Goal: Information Seeking & Learning: Learn about a topic

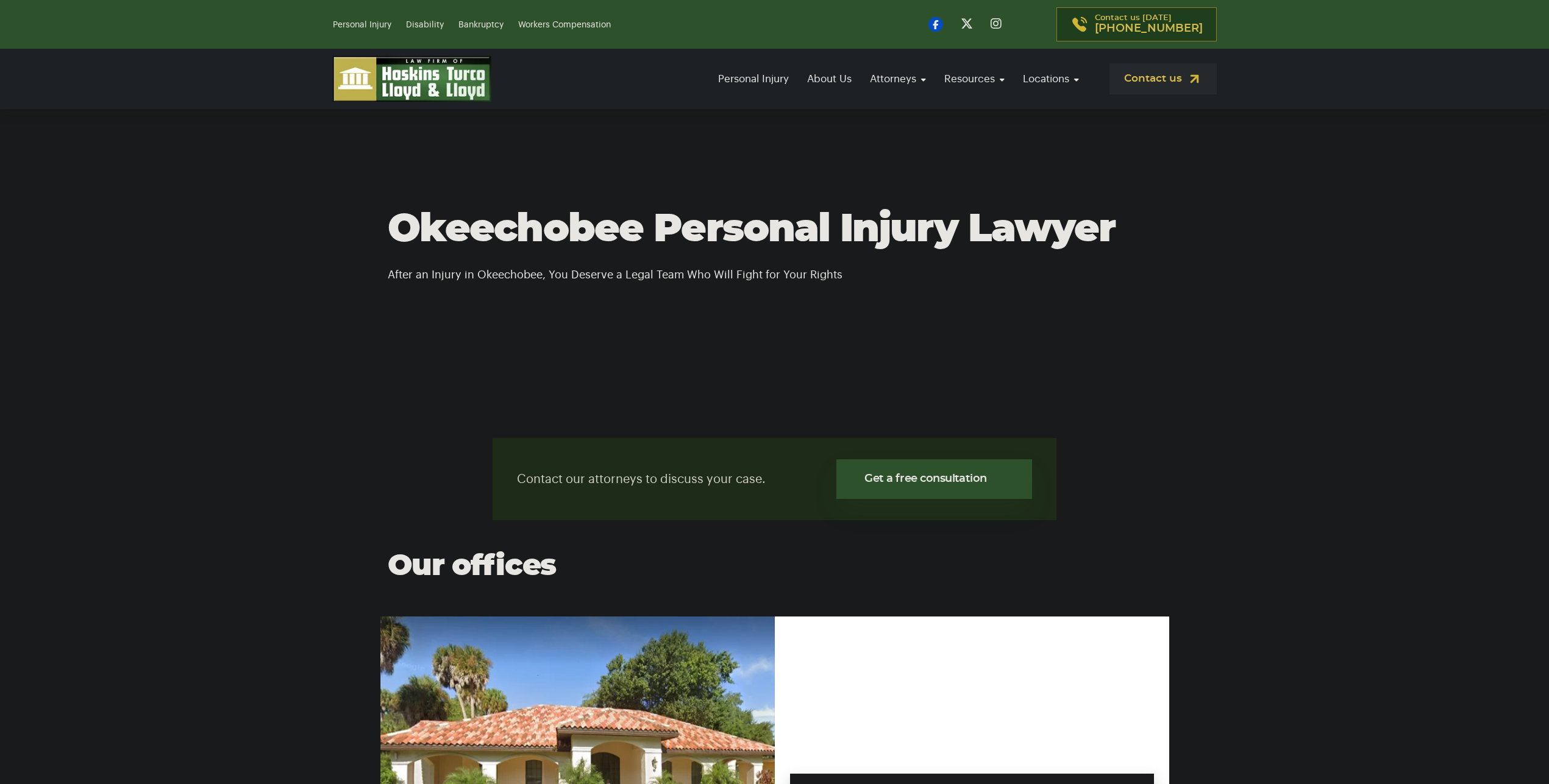
click at [1368, 303] on section "Okeechobee Personal Injury Lawyer After an Injury in Okeechobee, You Deserve a …" at bounding box center [774, 246] width 1549 height 274
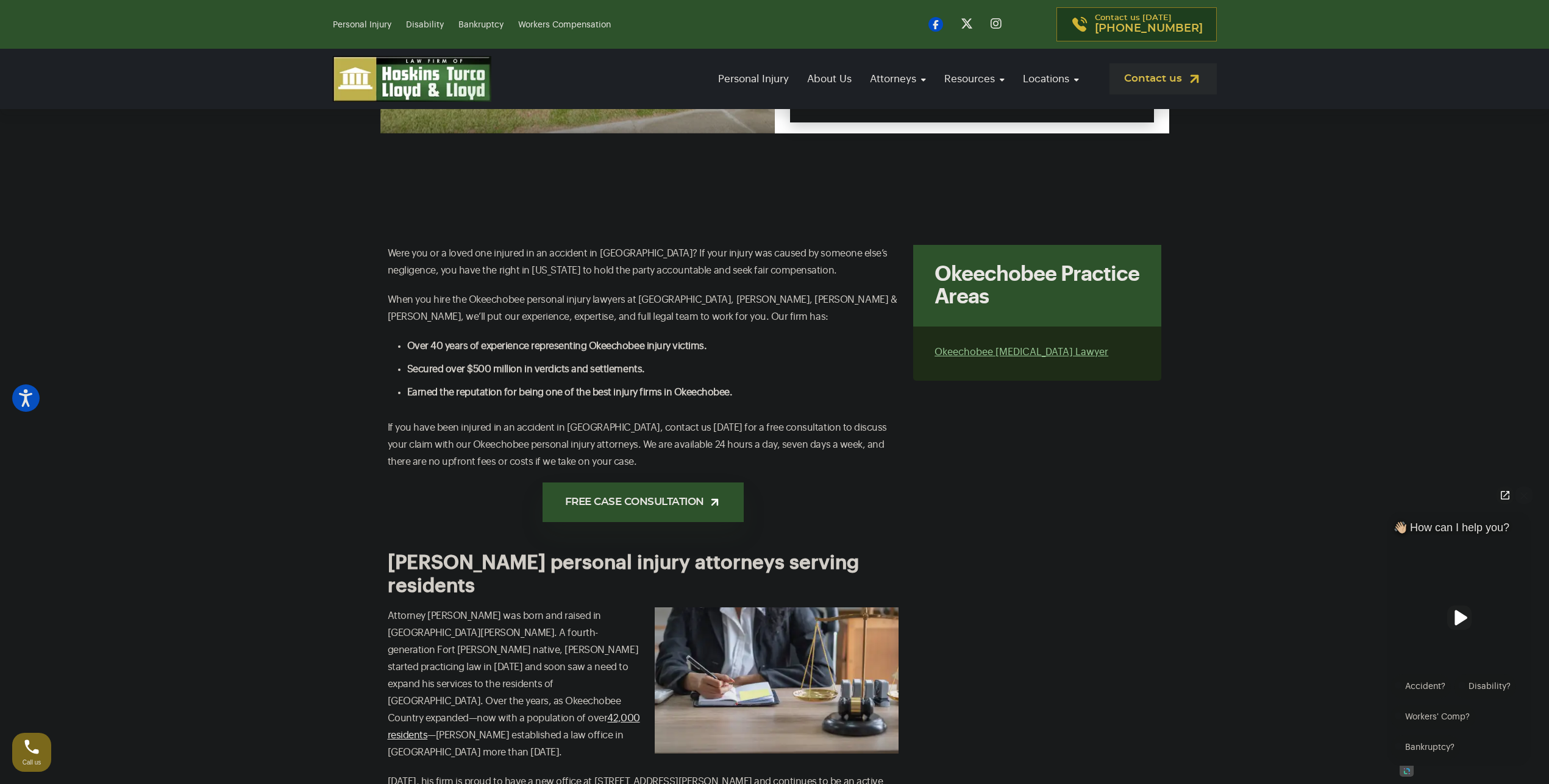
scroll to position [792, 0]
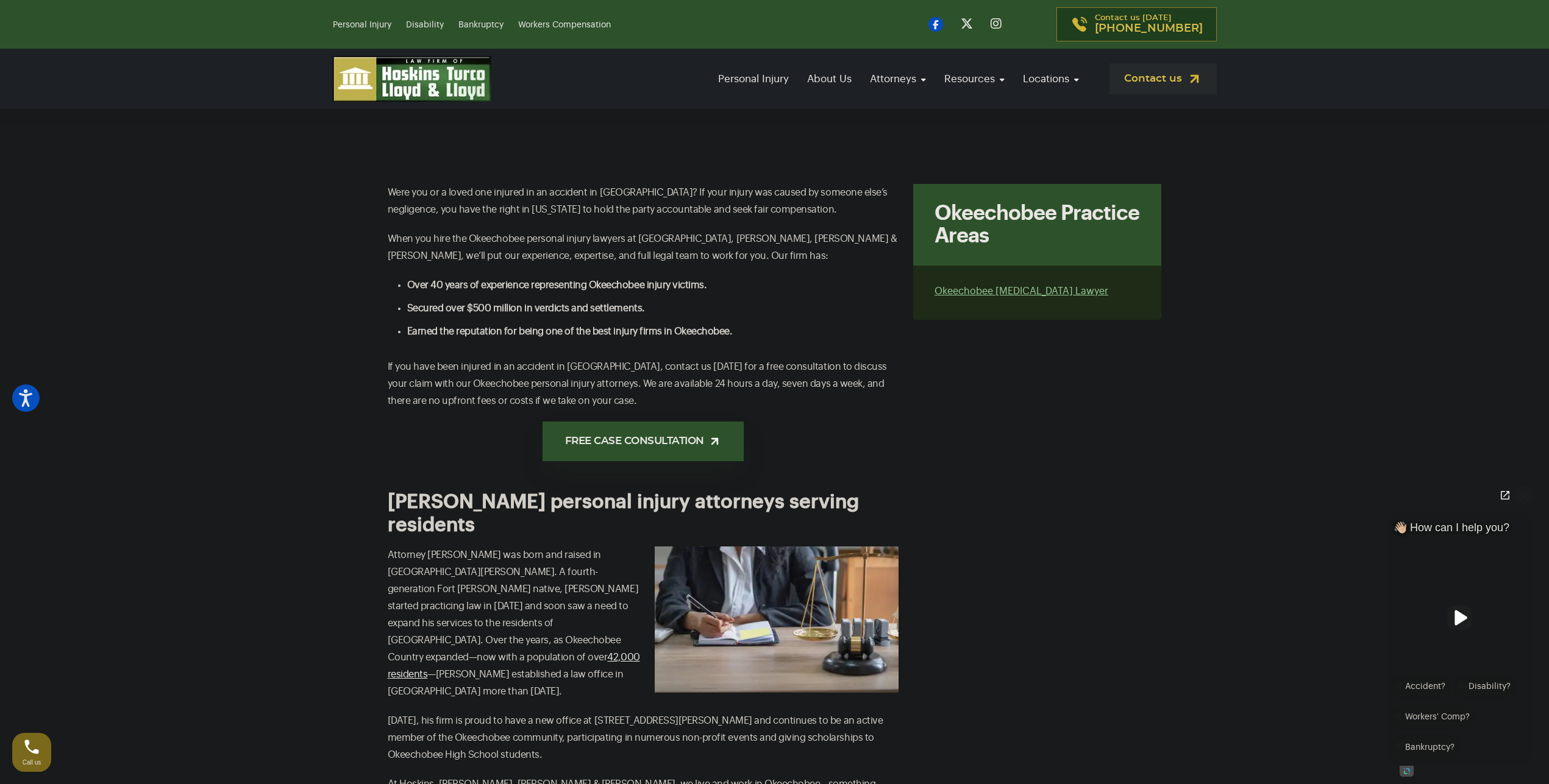
scroll to position [853, 0]
click at [429, 440] on div "FREE CASE CONSULTATION" at bounding box center [643, 440] width 511 height 40
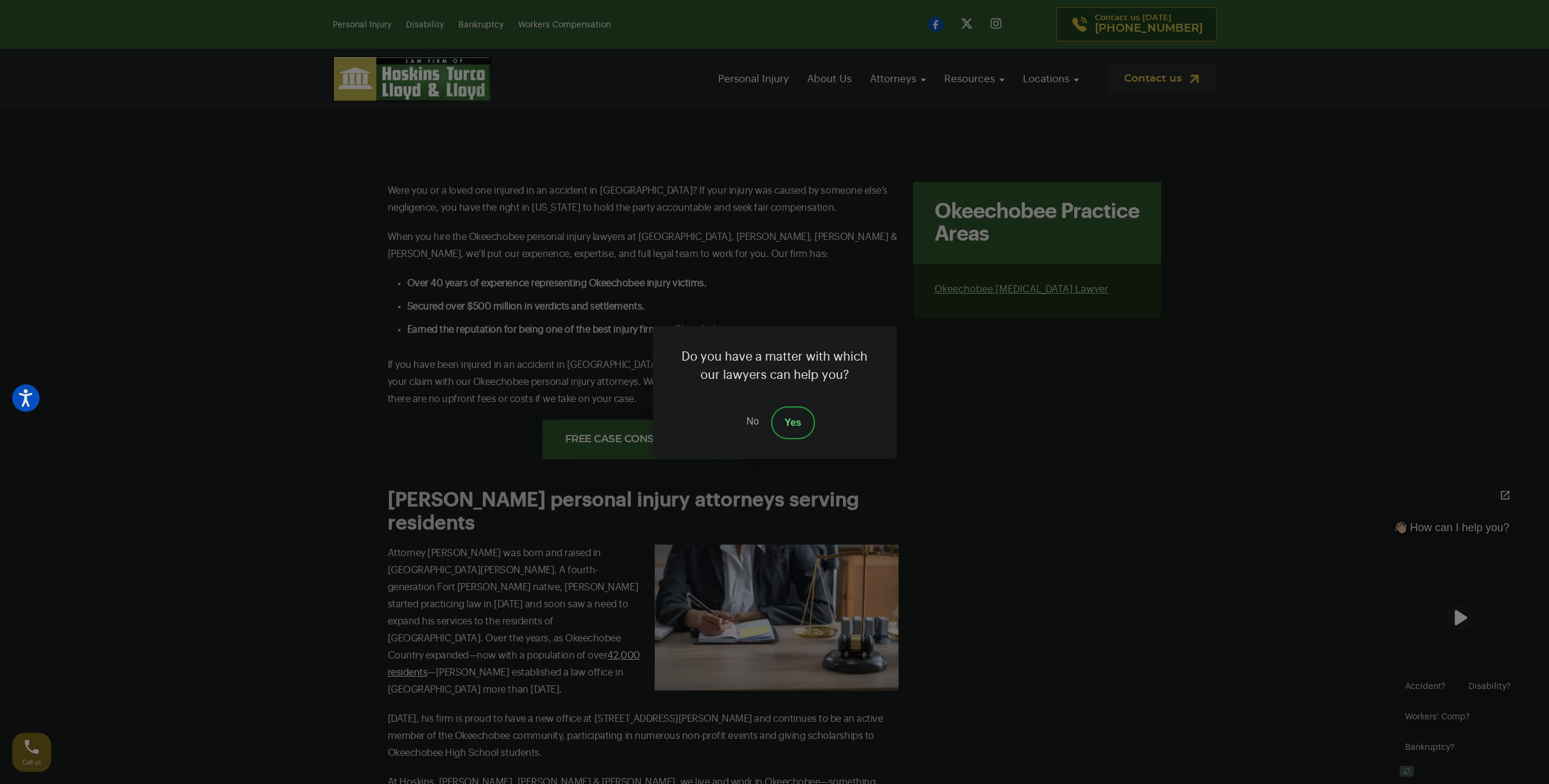
drag, startPoint x: 429, startPoint y: 440, endPoint x: 441, endPoint y: 404, distance: 37.9
click at [441, 404] on div "Do you have a matter with which our lawyers can help you? No Yes" at bounding box center [774, 392] width 1549 height 784
click at [711, 583] on div "Do you have a matter with which our lawyers can help you? No Yes" at bounding box center [774, 392] width 1549 height 784
click at [751, 425] on link "No" at bounding box center [752, 423] width 36 height 33
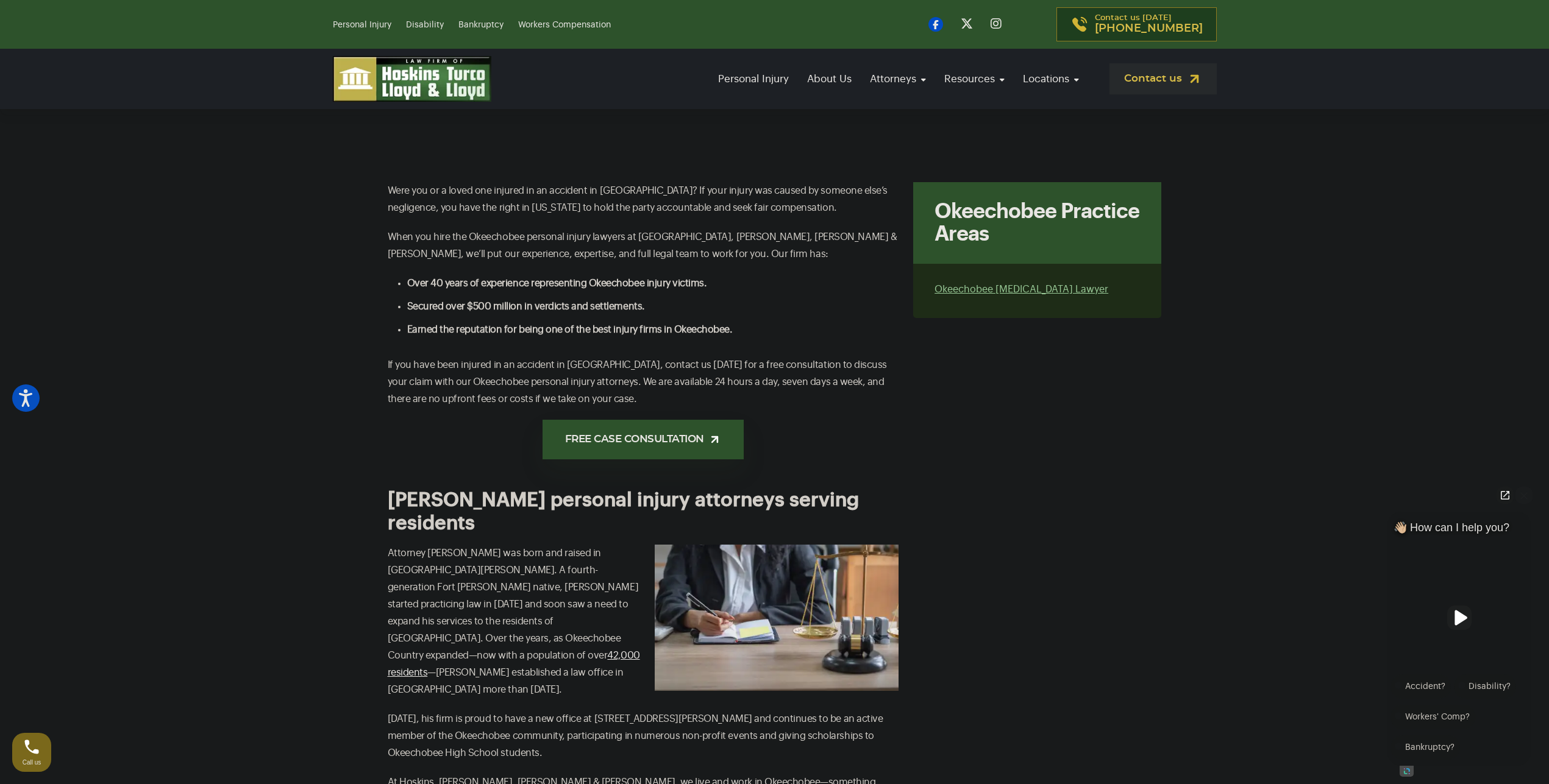
click at [528, 503] on h2 "[PERSON_NAME] personal injury attorneys serving residents" at bounding box center [643, 512] width 511 height 47
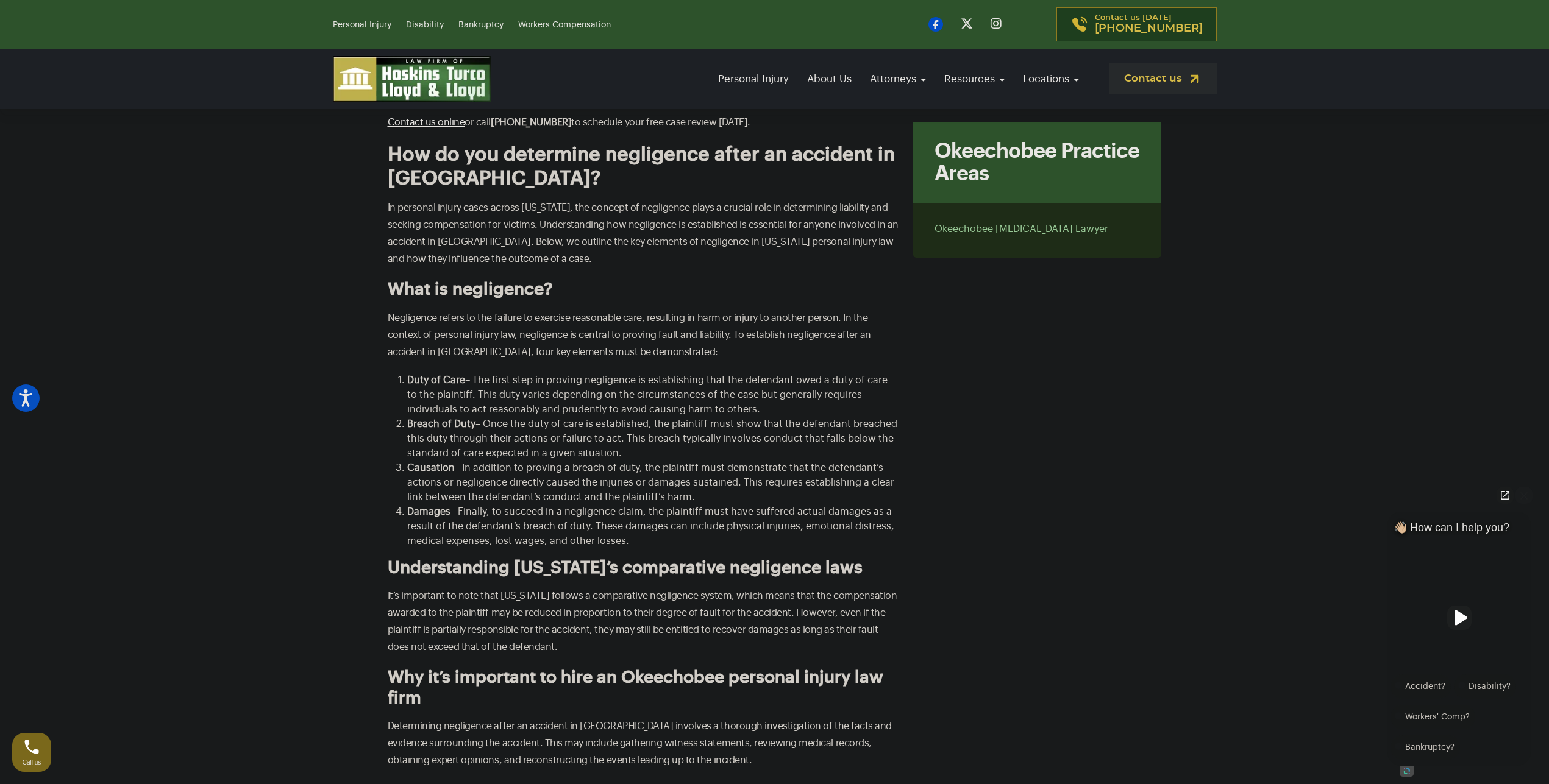
scroll to position [3728, 0]
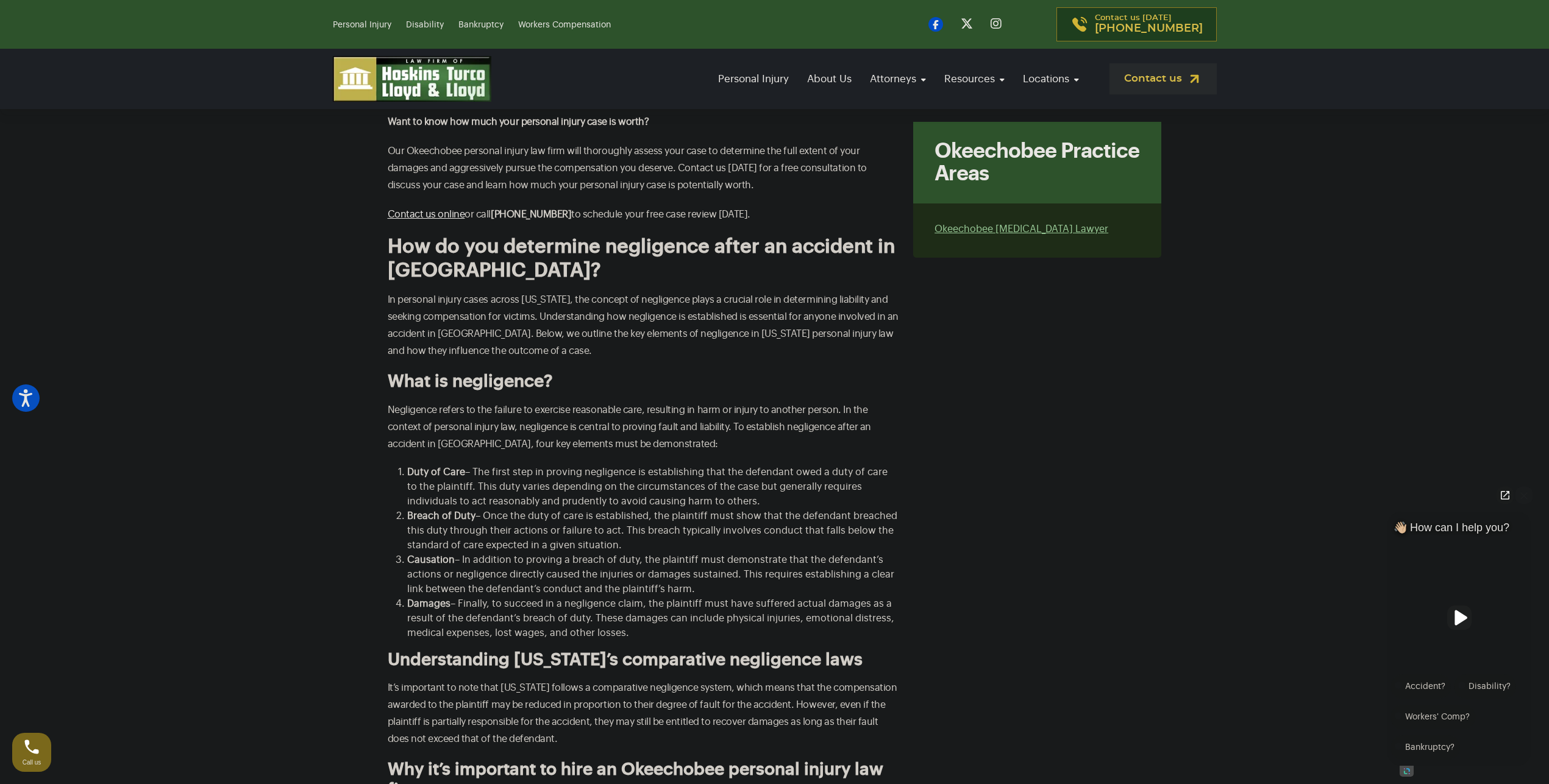
click at [461, 465] on ol "Duty of Care – The first step in proving negligence is establishing that the de…" at bounding box center [643, 553] width 511 height 175
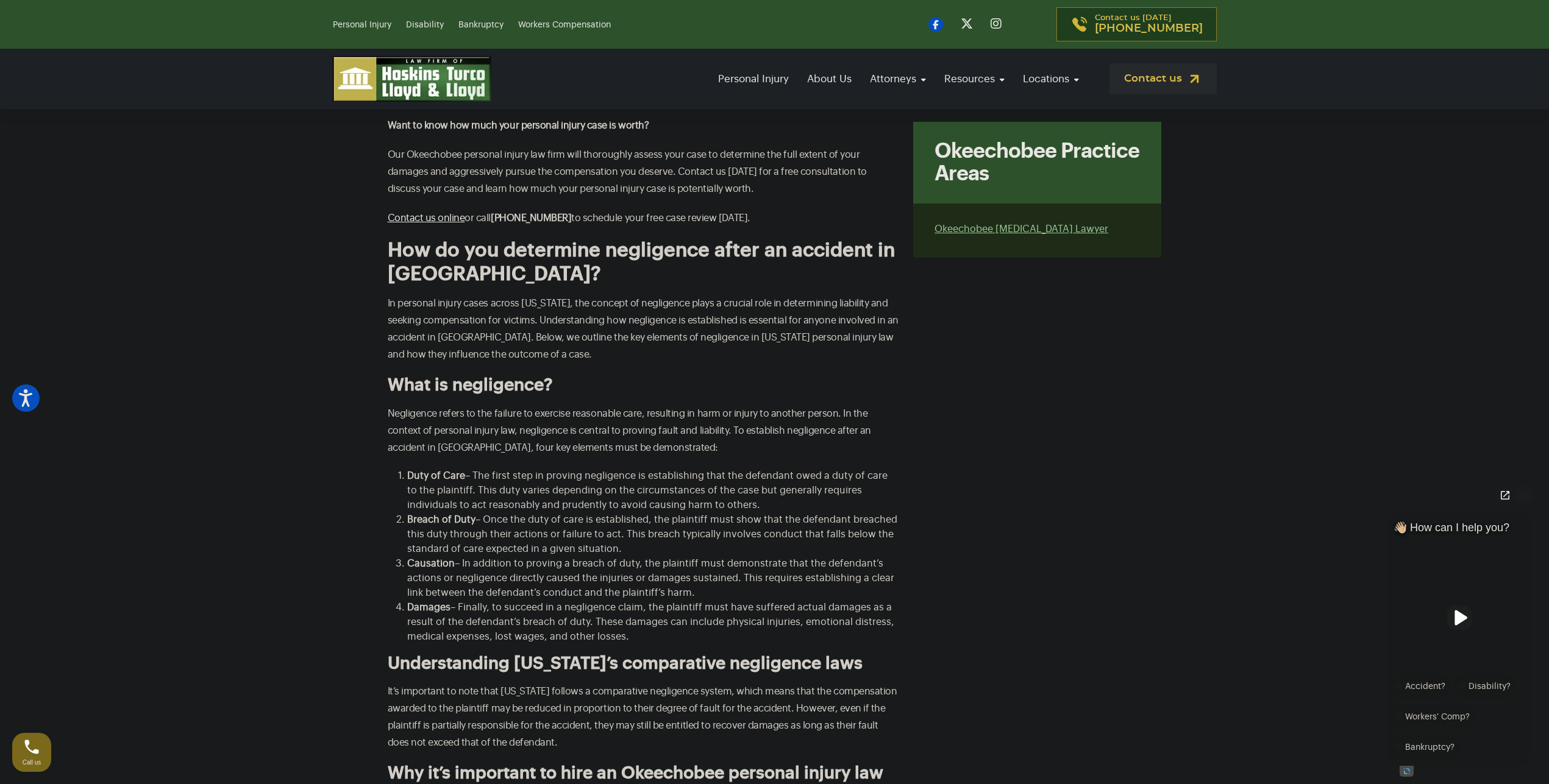
click at [461, 469] on li "Duty of Care – The first step in proving negligence is establishing that the de…" at bounding box center [653, 490] width 492 height 44
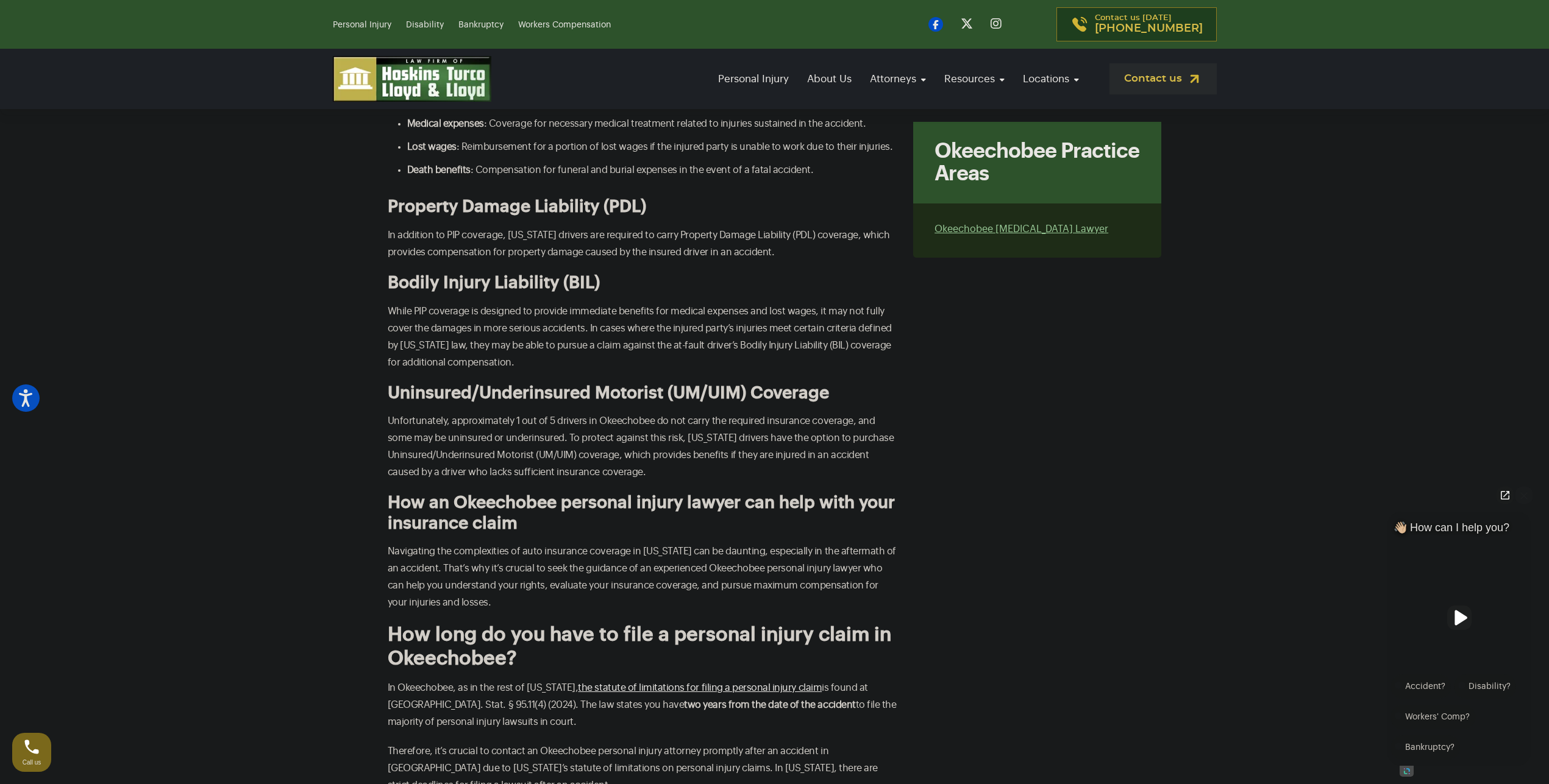
scroll to position [4826, 0]
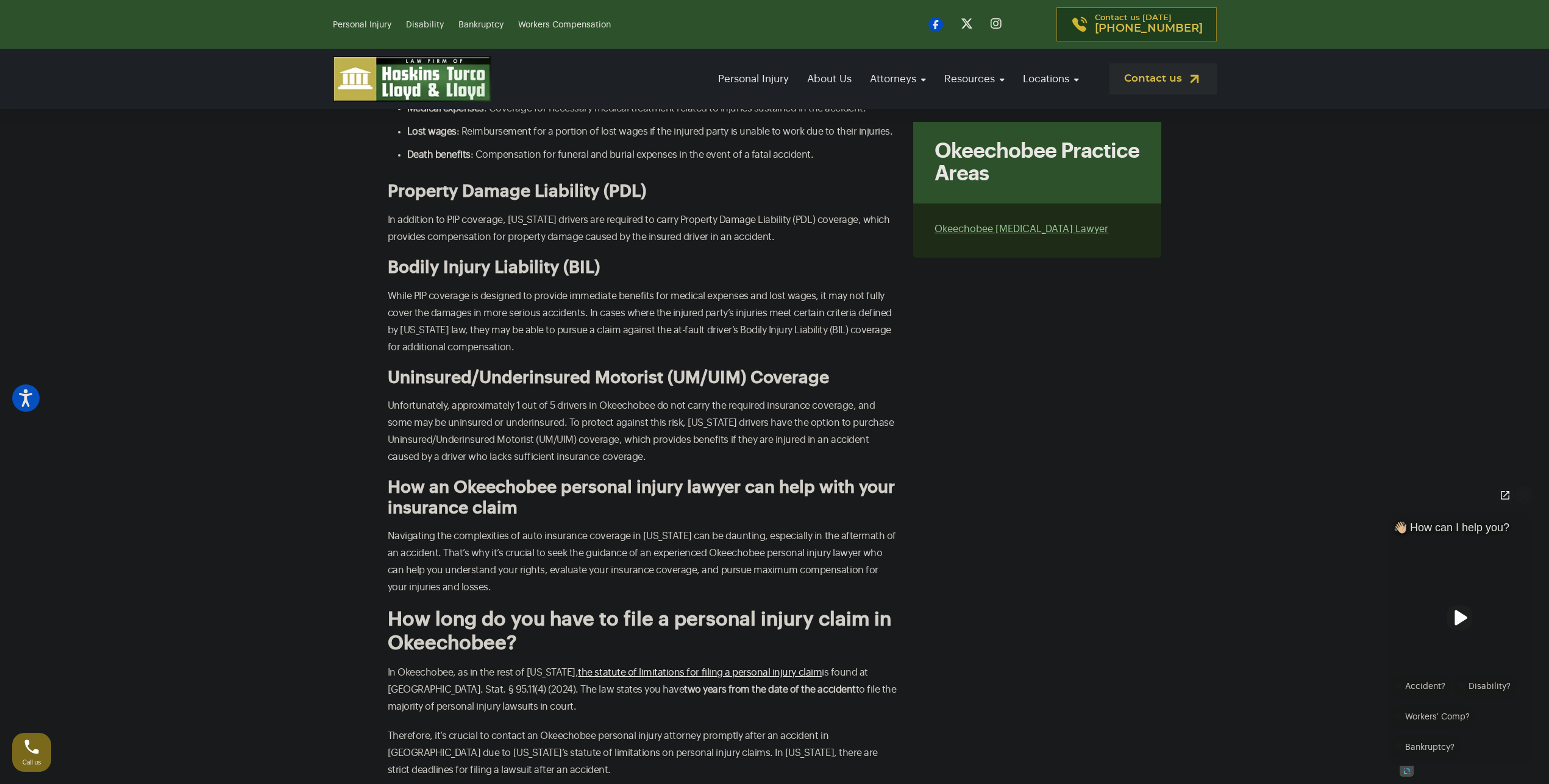
click at [512, 397] on p "Unfortunately, approximately 1 out of 5 drivers in Okeechobee do not carry the …" at bounding box center [643, 431] width 511 height 68
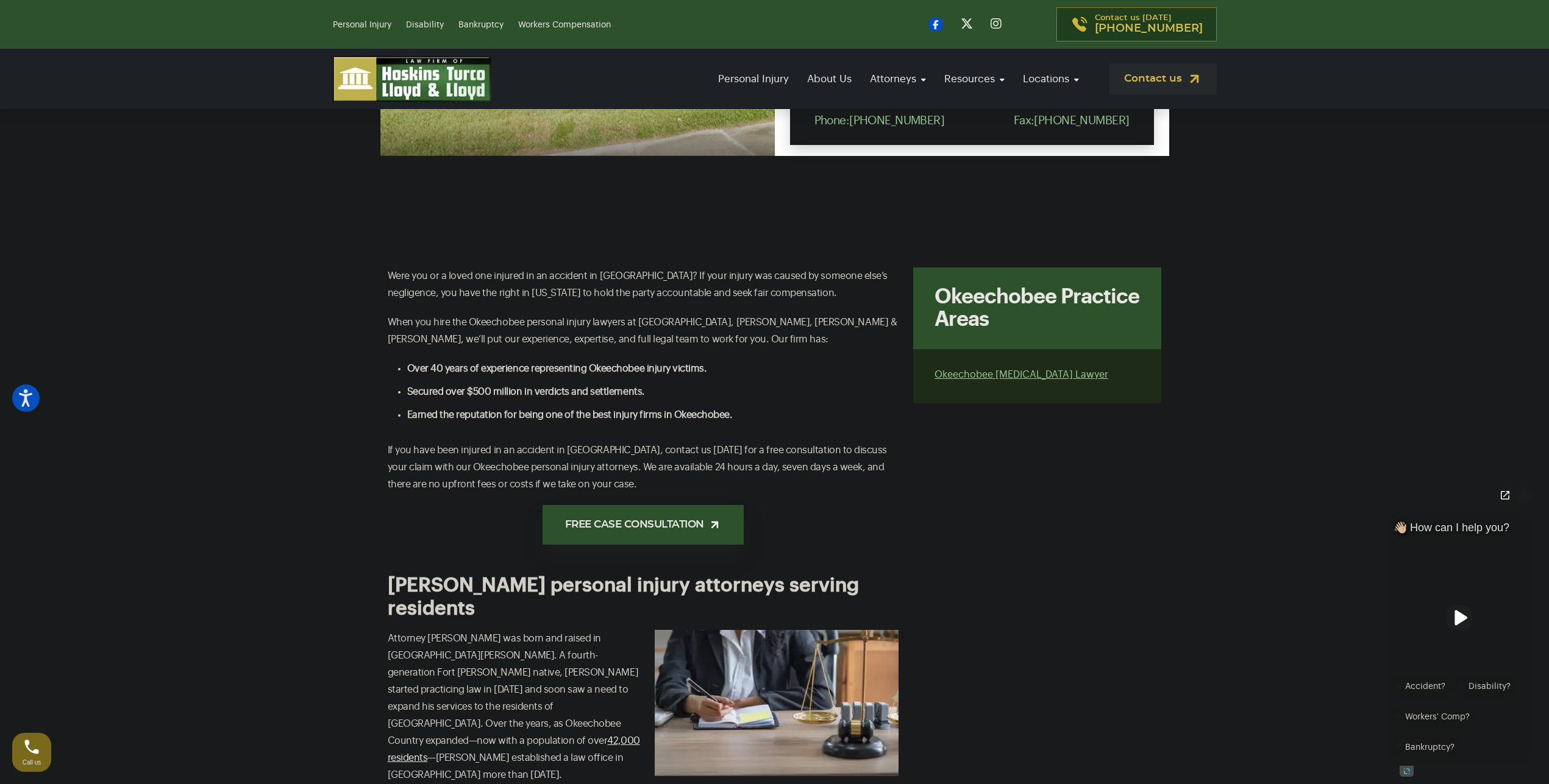
scroll to position [792, 0]
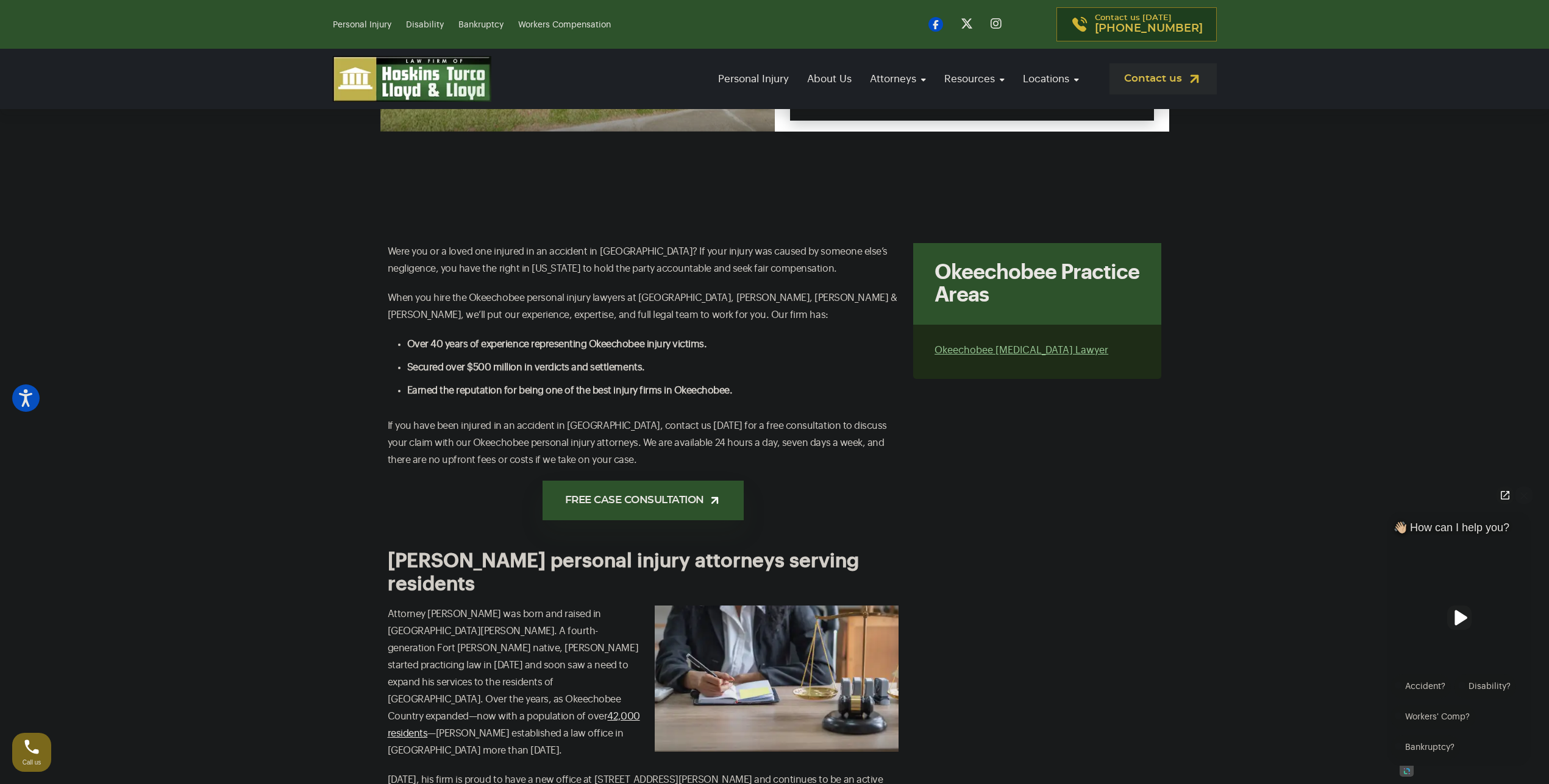
click at [741, 311] on p "When you hire the Okeechobee personal injury lawyers at [GEOGRAPHIC_DATA], [PER…" at bounding box center [643, 306] width 511 height 34
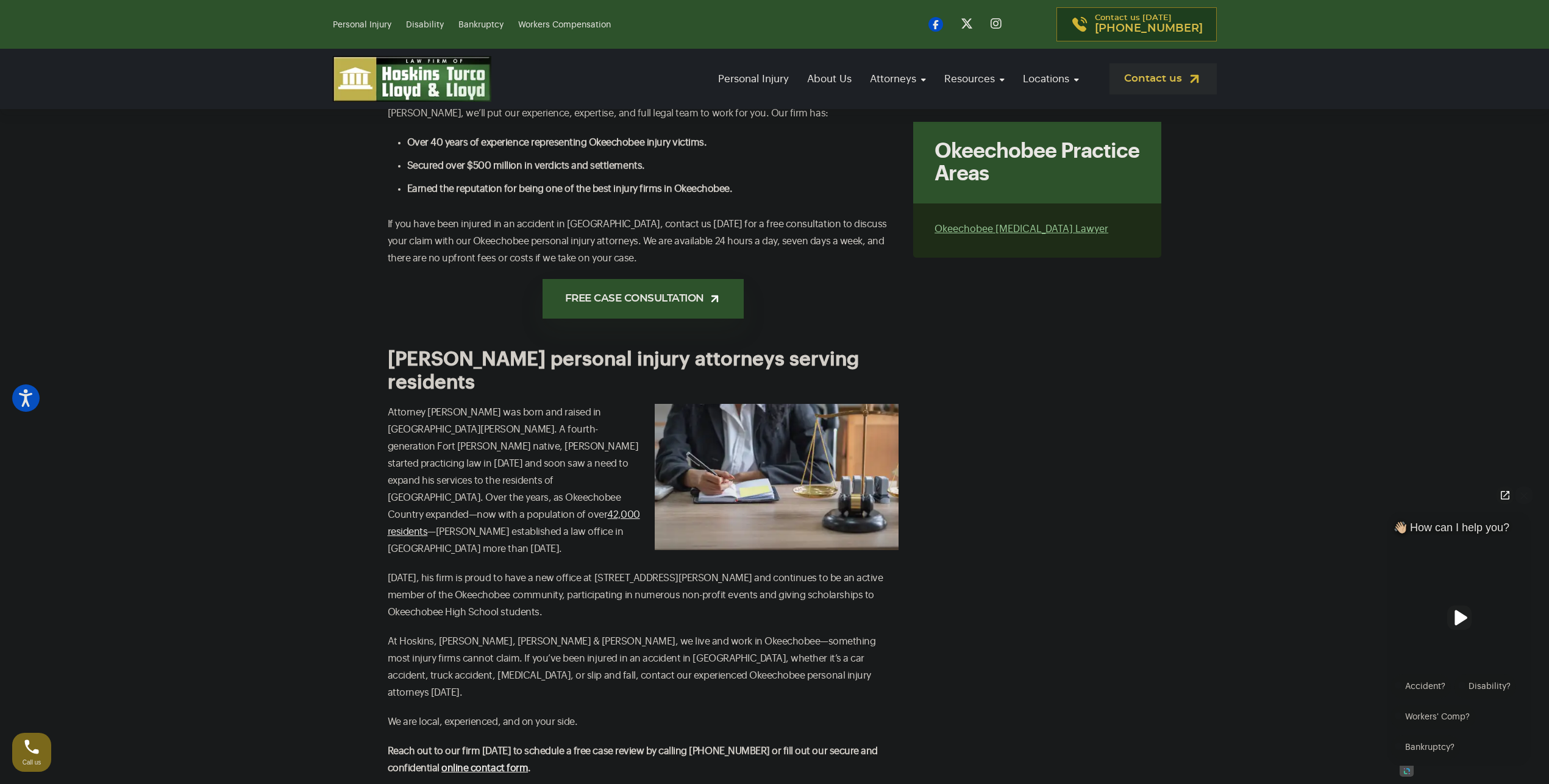
scroll to position [1036, 0]
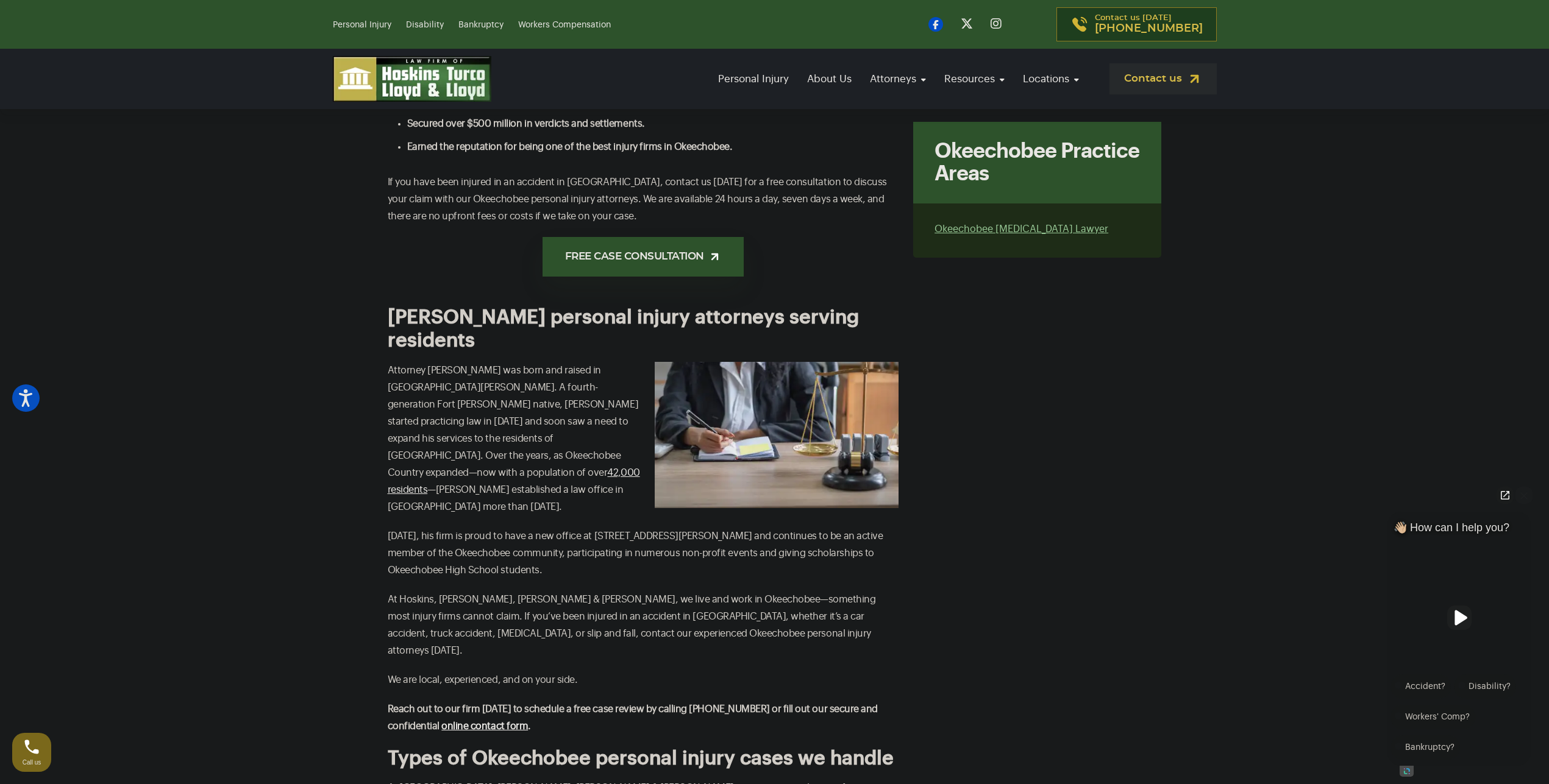
click at [501, 198] on p "If you have been injured in an accident in [GEOGRAPHIC_DATA], contact us [DATE]…" at bounding box center [643, 200] width 511 height 51
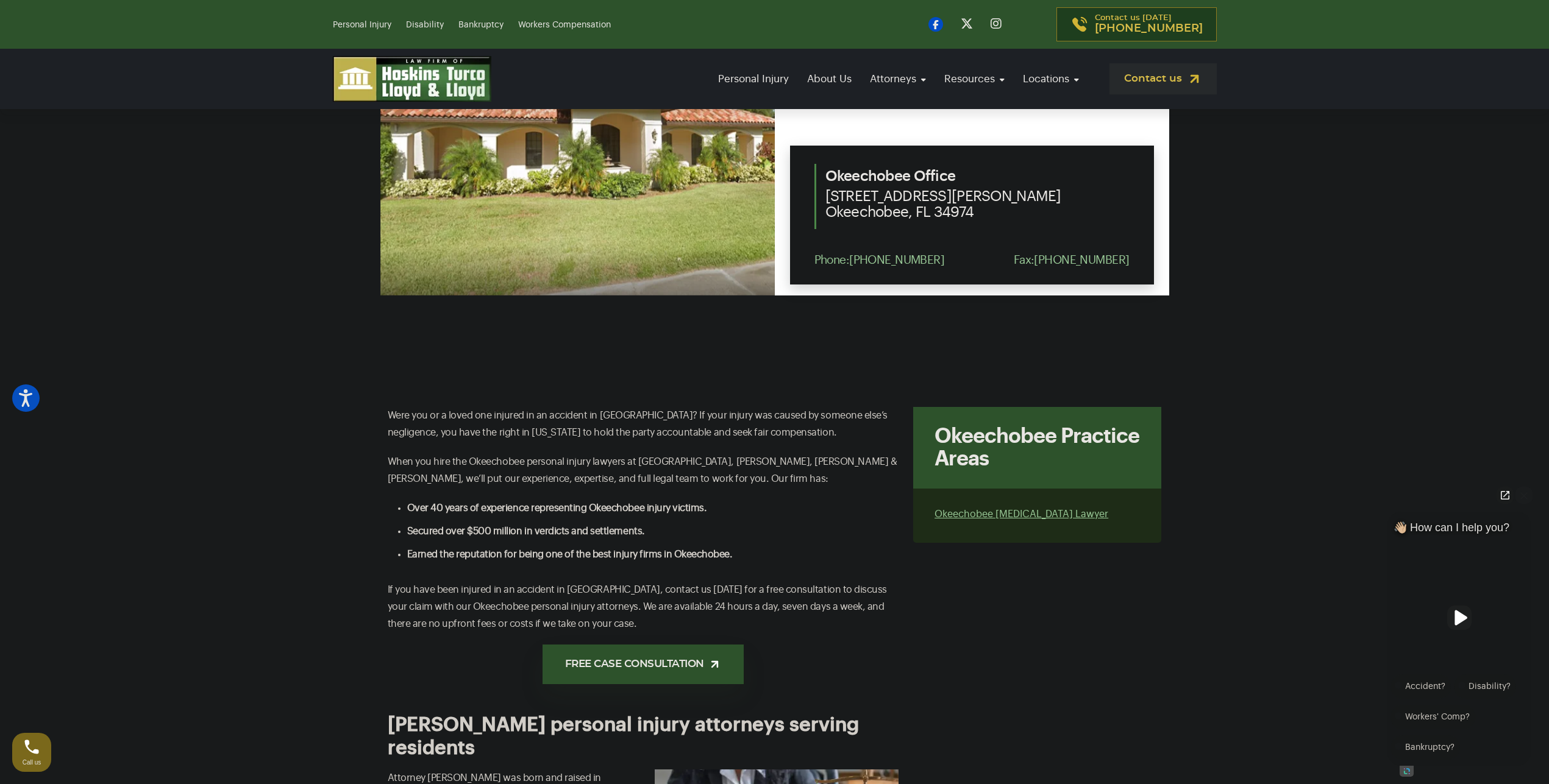
scroll to position [627, 0]
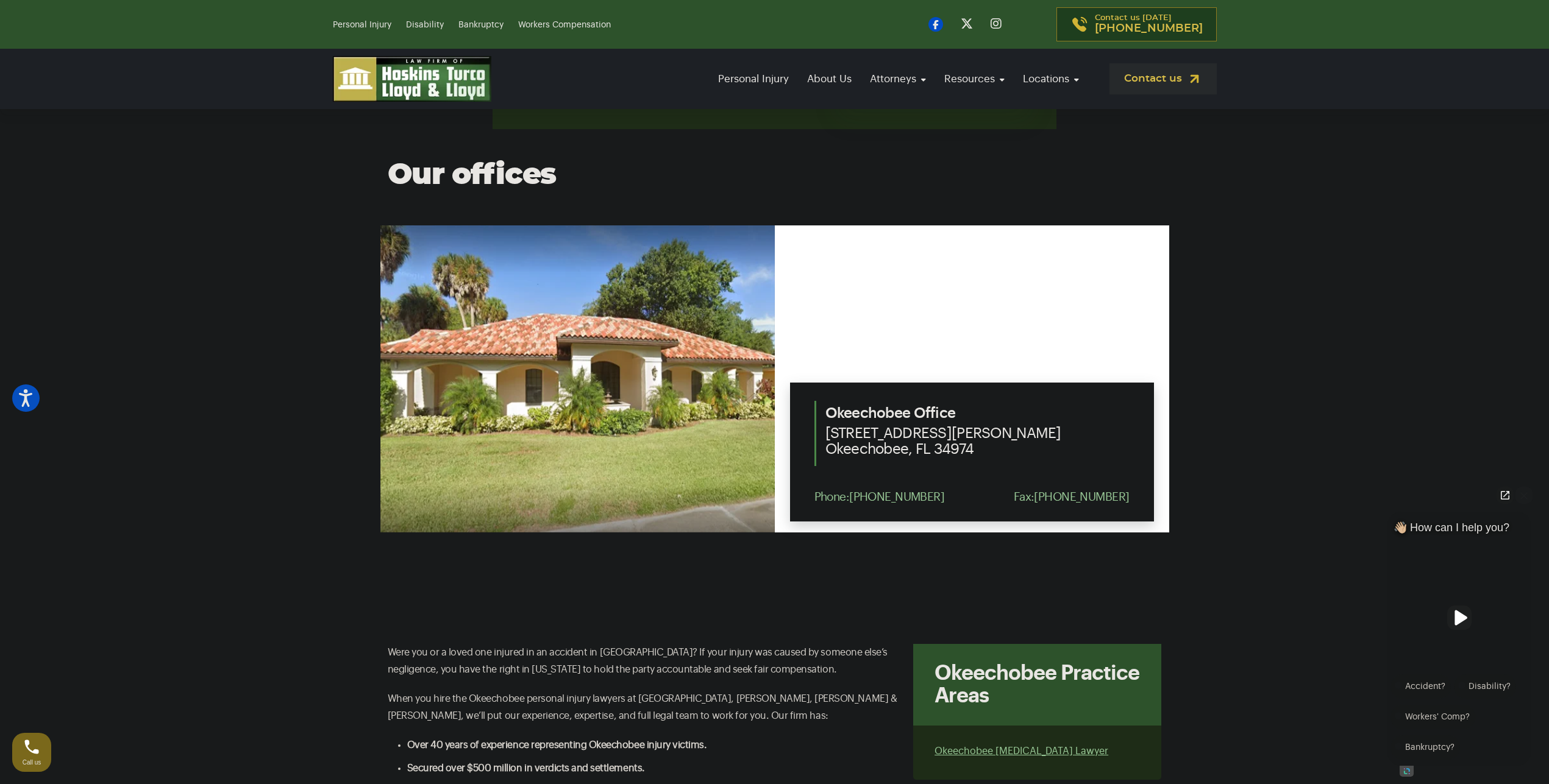
scroll to position [384, 0]
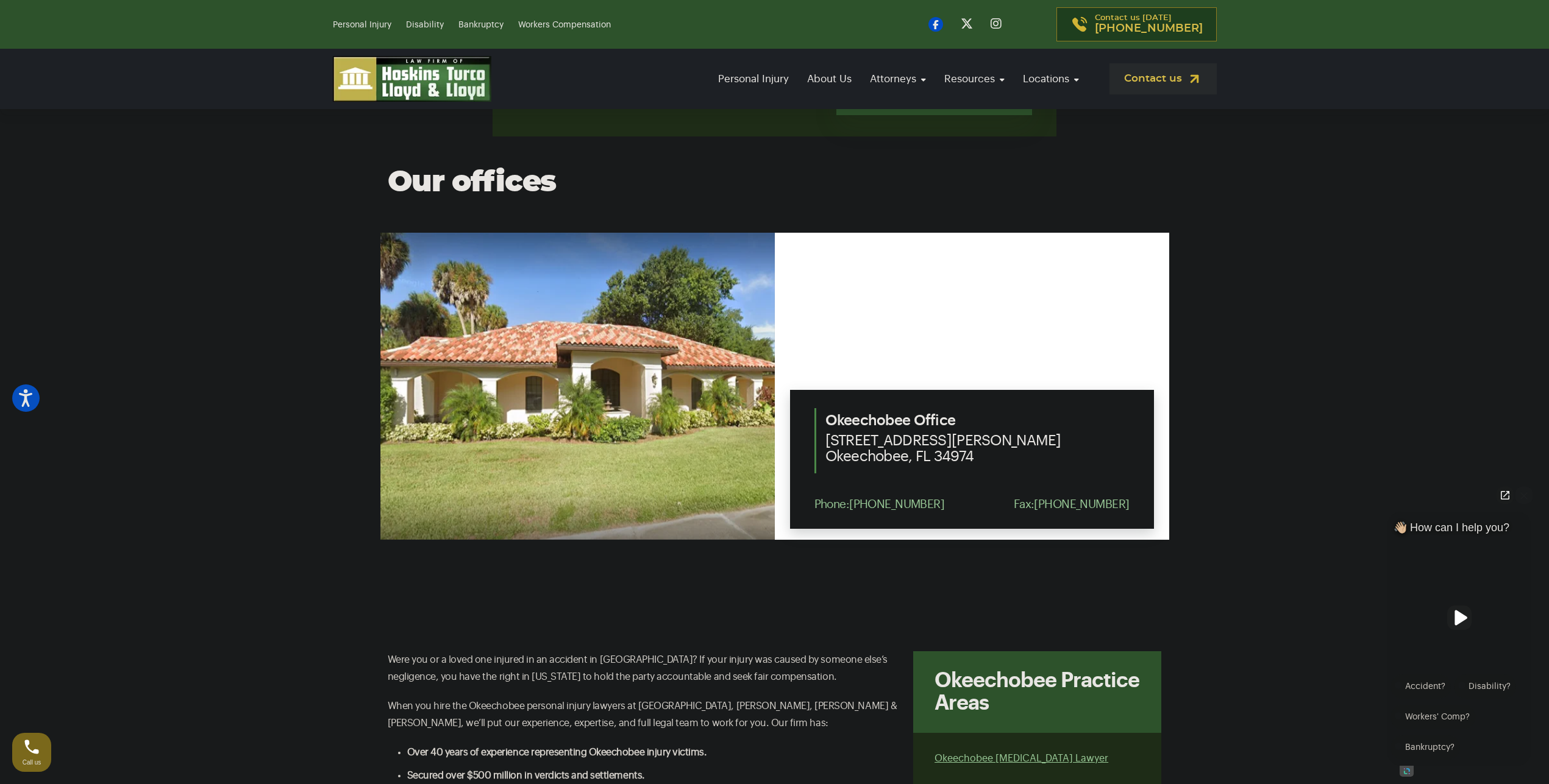
click at [752, 579] on section "Contact our attorneys to discuss your case. Get a free consultation Our offices…" at bounding box center [774, 298] width 1549 height 597
